Goal: Information Seeking & Learning: Stay updated

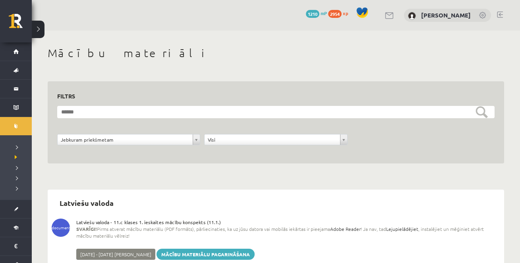
scroll to position [27, 0]
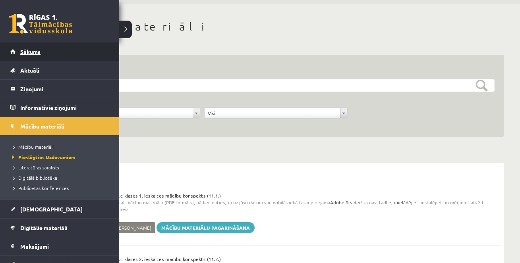
click at [25, 50] on span "Sākums" at bounding box center [30, 51] width 20 height 7
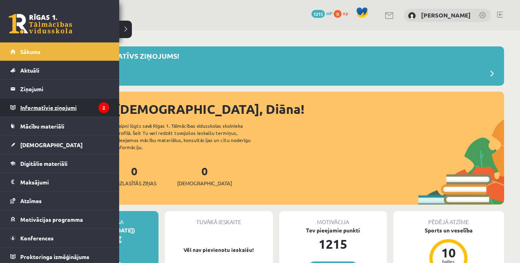
click at [36, 108] on legend "Informatīvie ziņojumi 2" at bounding box center [64, 108] width 89 height 18
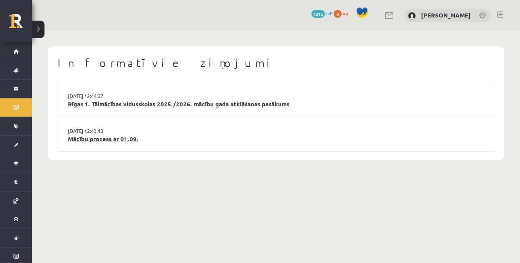
click at [124, 138] on link "Mācību process ar 01.09." at bounding box center [276, 139] width 416 height 9
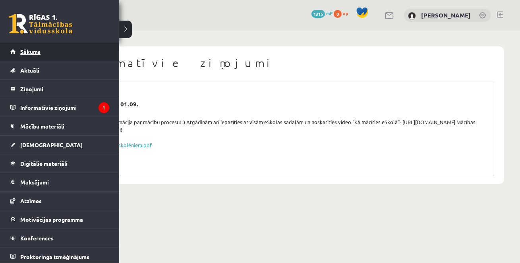
click at [24, 53] on span "Sākums" at bounding box center [30, 51] width 20 height 7
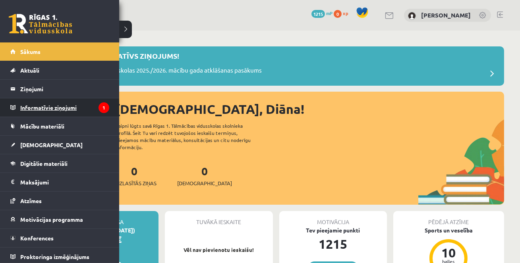
click at [35, 102] on legend "Informatīvie ziņojumi 1" at bounding box center [64, 108] width 89 height 18
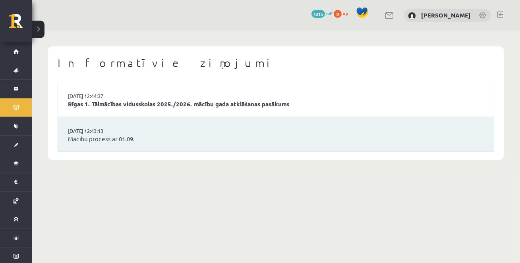
click at [120, 104] on link "Rīgas 1. Tālmācības vidusskolas 2025./2026. mācību gada atklāšanas pasākums" at bounding box center [276, 104] width 416 height 9
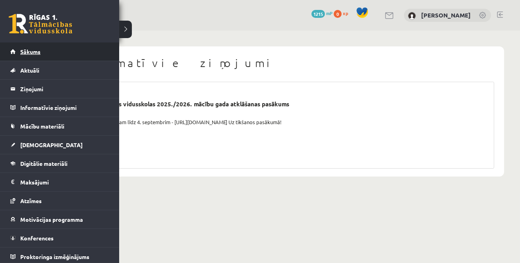
click at [17, 52] on link "Sākums" at bounding box center [59, 52] width 99 height 18
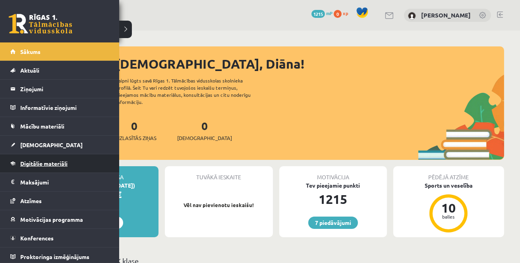
click at [31, 163] on span "Digitālie materiāli" at bounding box center [43, 163] width 47 height 7
